Goal: Task Accomplishment & Management: Manage account settings

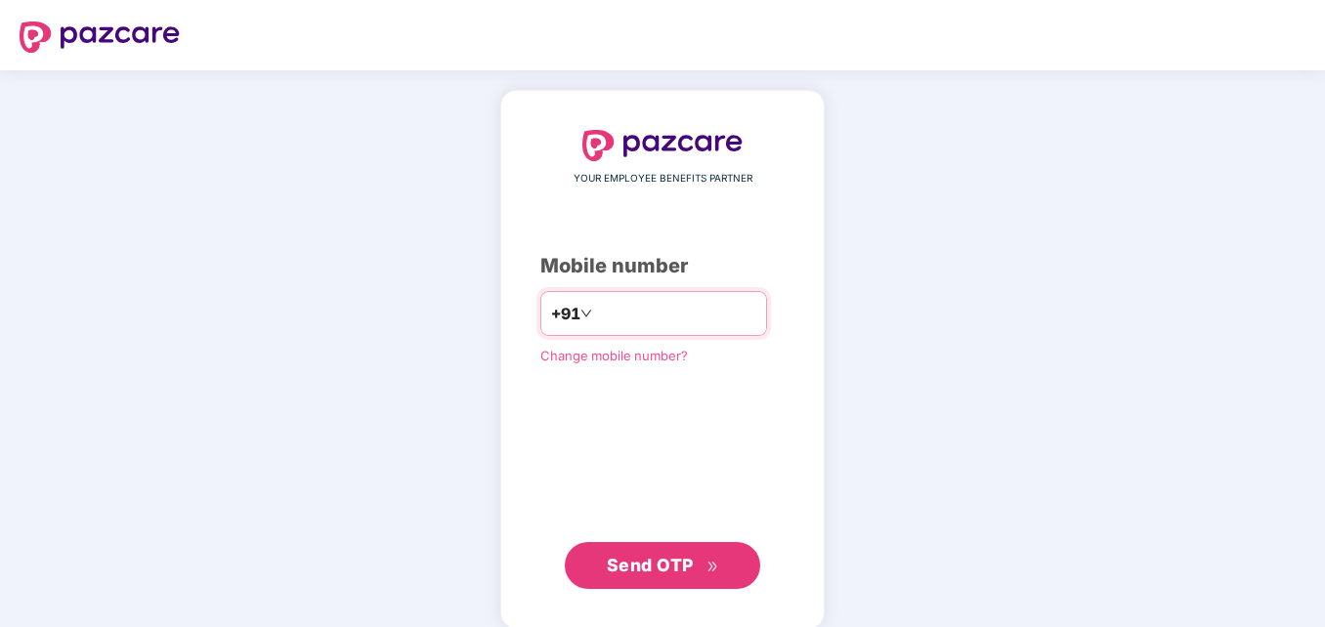
type input "**********"
click at [659, 563] on span "Send OTP" at bounding box center [650, 565] width 87 height 21
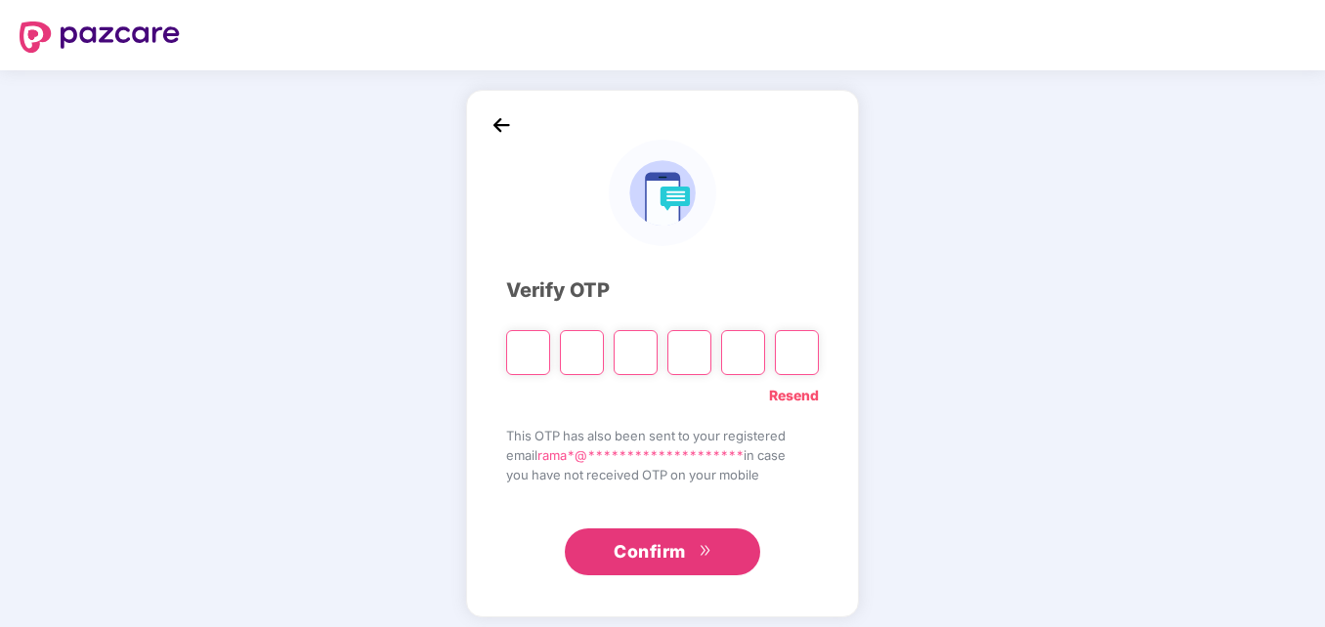
click at [522, 358] on input "Please enter verification code. Digit 1" at bounding box center [528, 352] width 44 height 45
paste input "*"
type input "*"
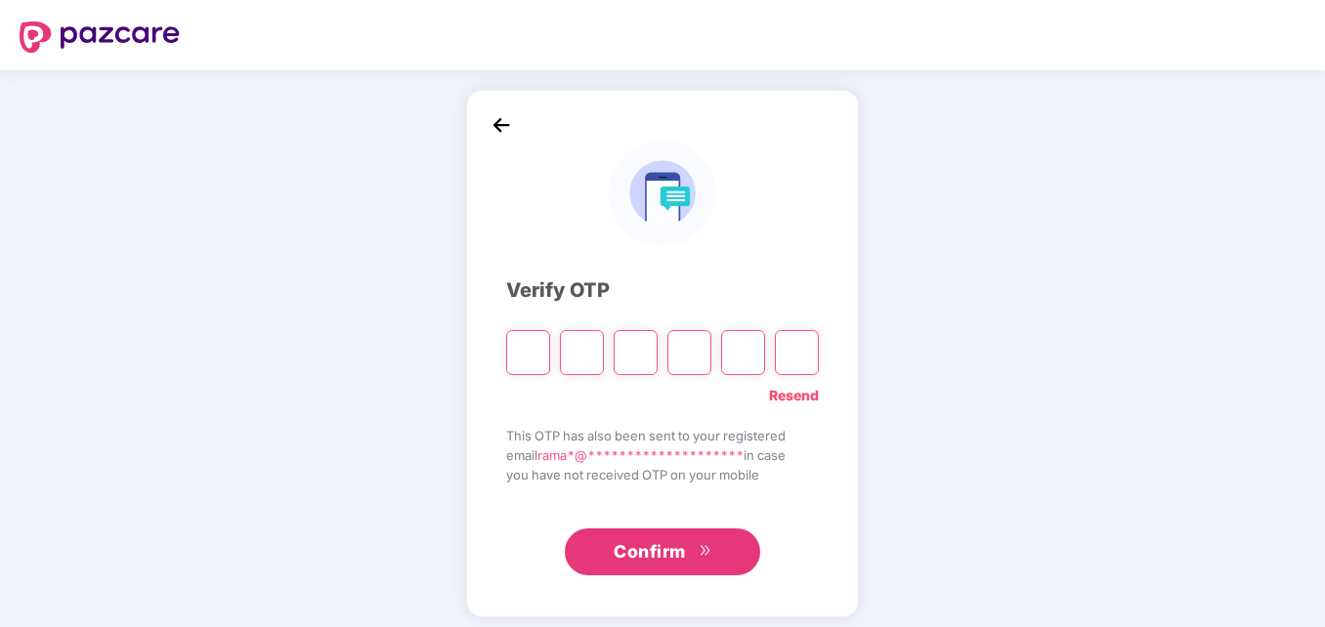
type input "*"
